Goal: Navigation & Orientation: Find specific page/section

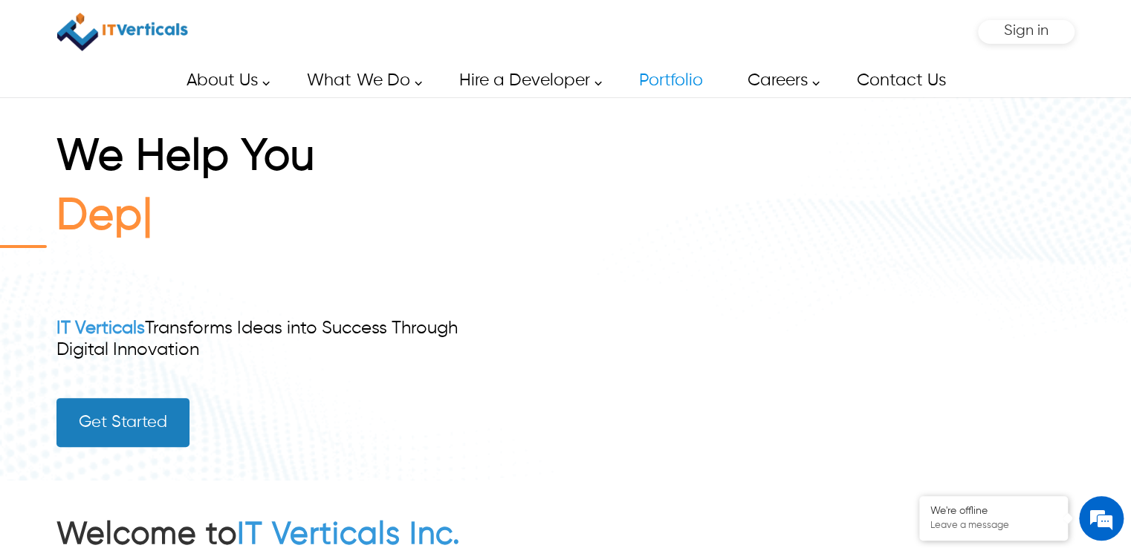
click at [600, 216] on div "We Help You Dep IT Verticals Transforms Ideas into Success Through Digital Inno…" at bounding box center [565, 288] width 1018 height 383
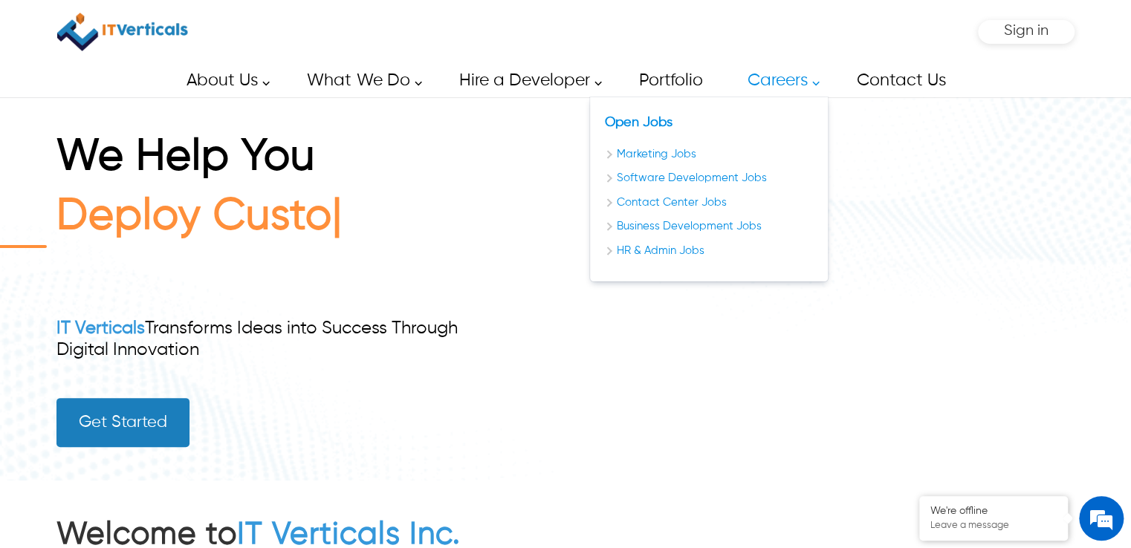
click at [773, 64] on link "Careers" at bounding box center [779, 80] width 97 height 33
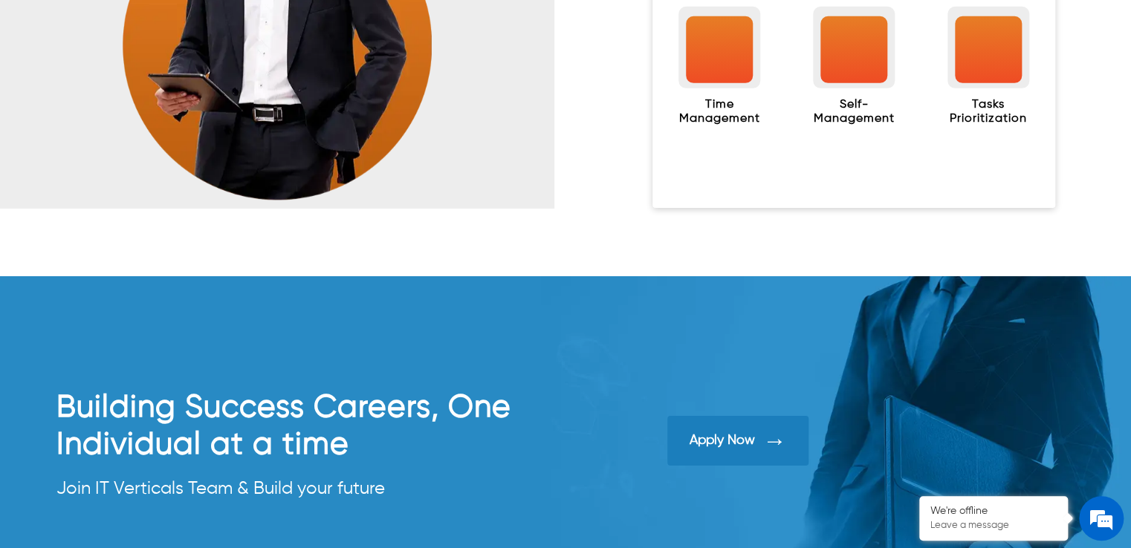
scroll to position [2193, 0]
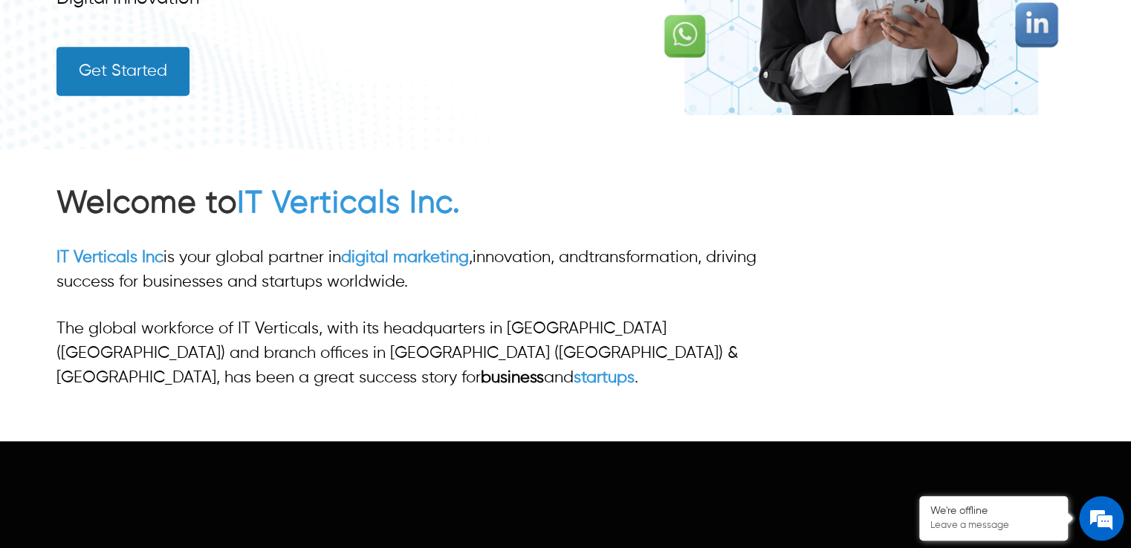
scroll to position [669, 0]
